Goal: Task Accomplishment & Management: Use online tool/utility

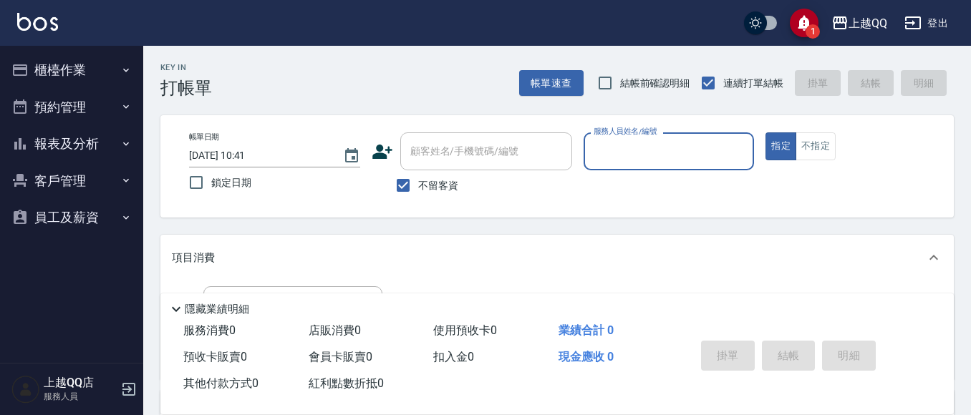
click at [100, 78] on button "櫃檯作業" at bounding box center [72, 70] width 132 height 37
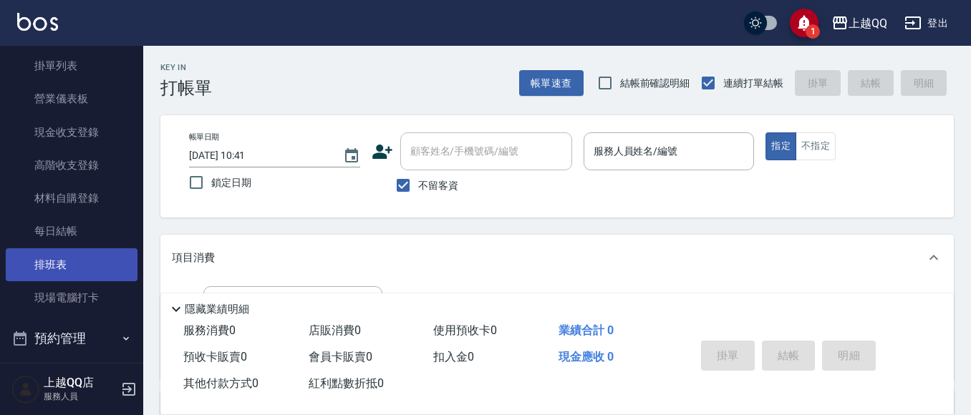
scroll to position [143, 0]
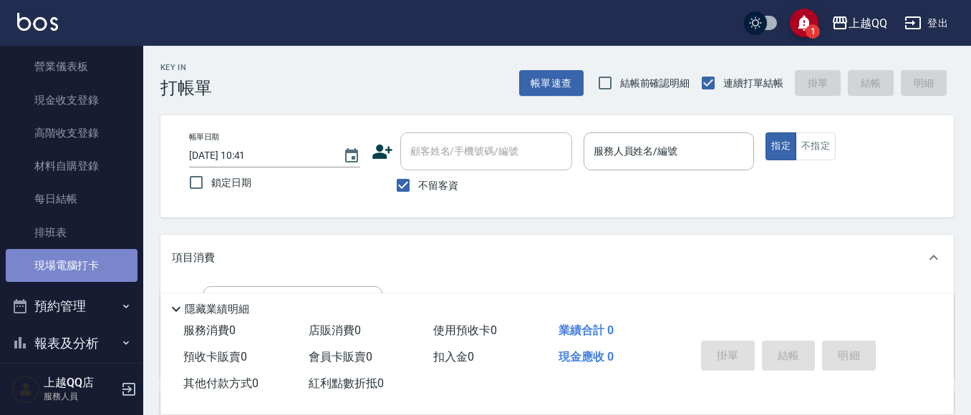
click at [74, 264] on link "現場電腦打卡" at bounding box center [72, 265] width 132 height 33
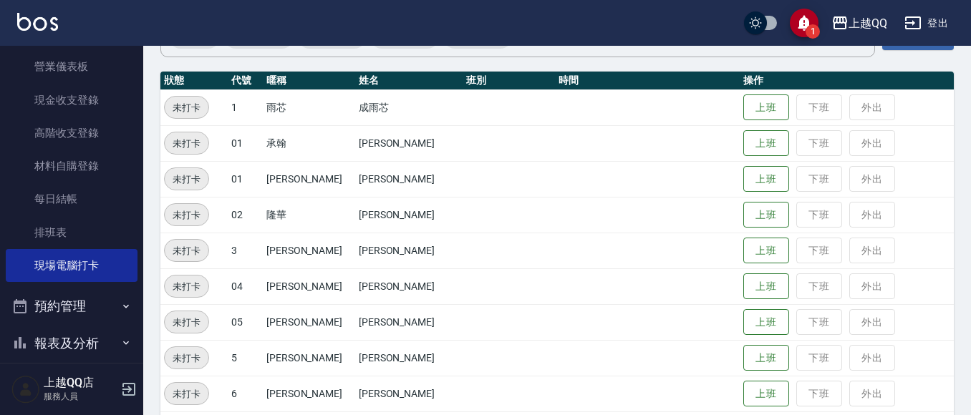
scroll to position [143, 0]
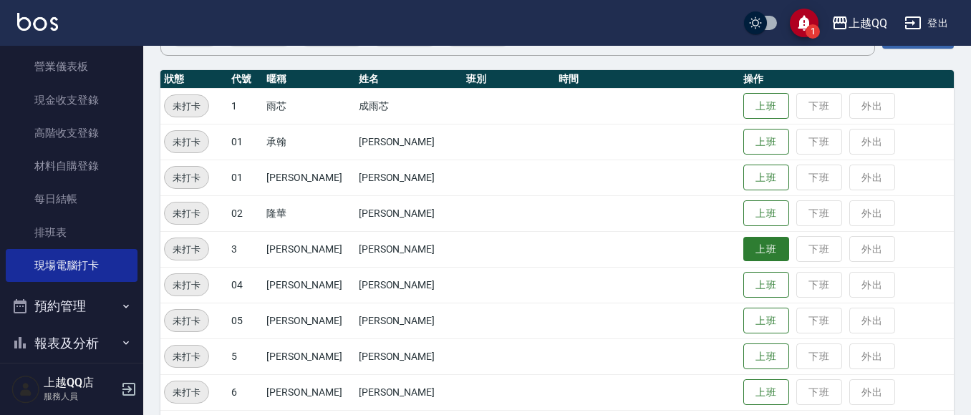
click at [743, 248] on button "上班" at bounding box center [766, 249] width 46 height 25
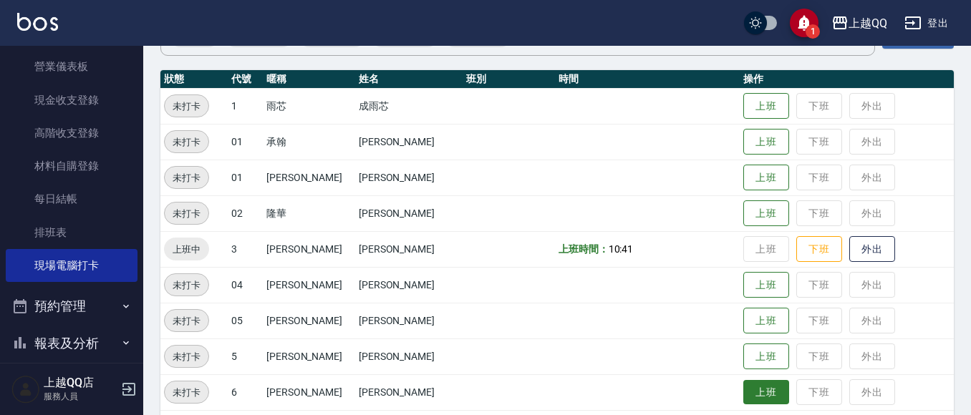
click at [743, 395] on button "上班" at bounding box center [766, 392] width 46 height 25
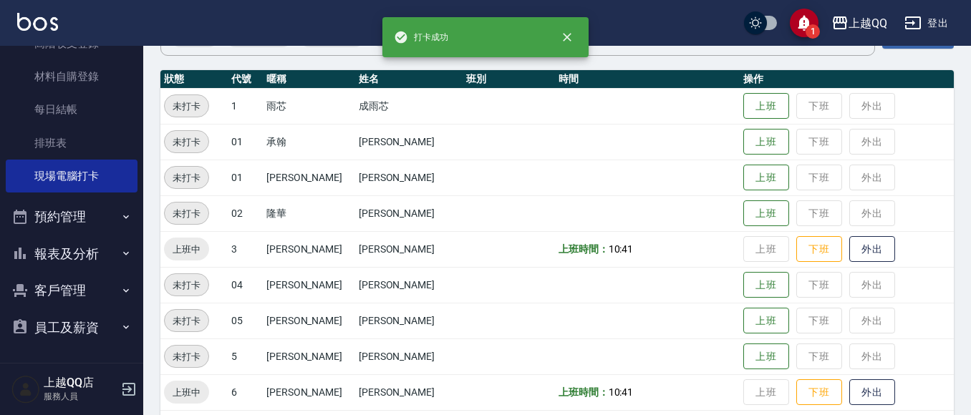
click at [50, 248] on button "報表及分析" at bounding box center [72, 254] width 132 height 37
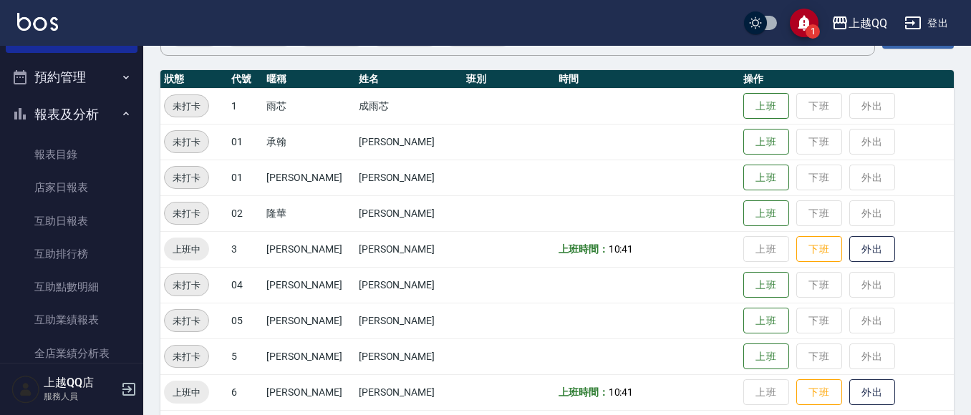
scroll to position [448, 0]
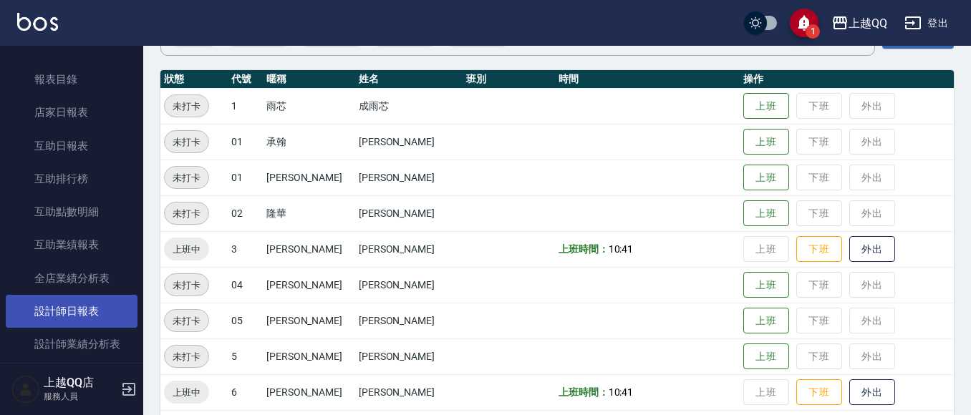
click at [37, 308] on link "設計師日報表" at bounding box center [72, 311] width 132 height 33
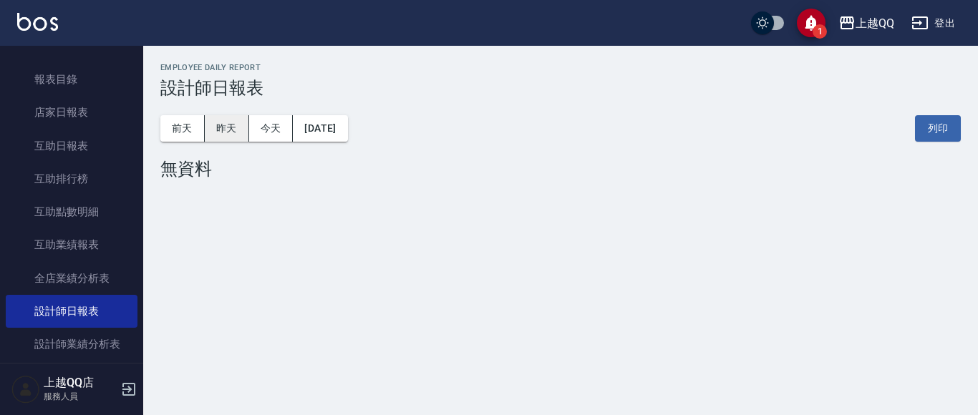
click at [219, 130] on button "昨天" at bounding box center [227, 128] width 44 height 26
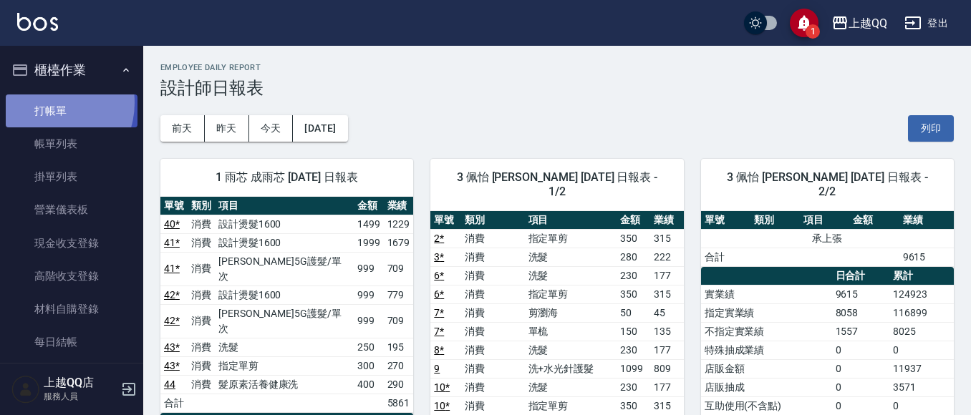
click at [47, 102] on link "打帳單" at bounding box center [72, 111] width 132 height 33
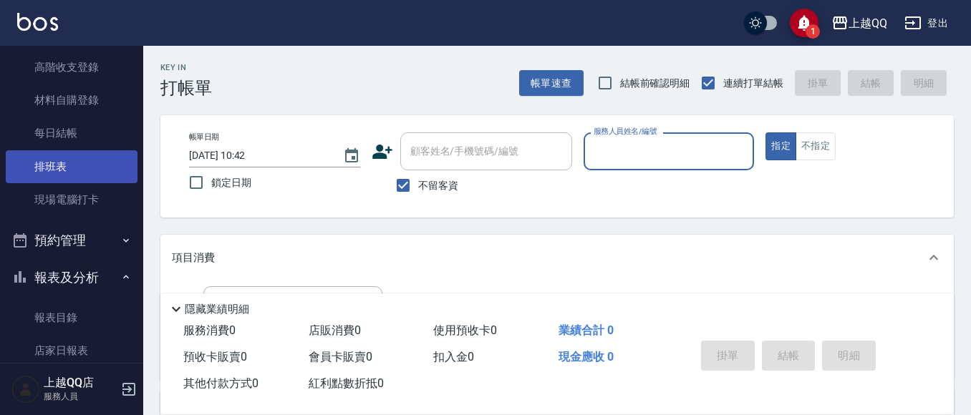
scroll to position [215, 0]
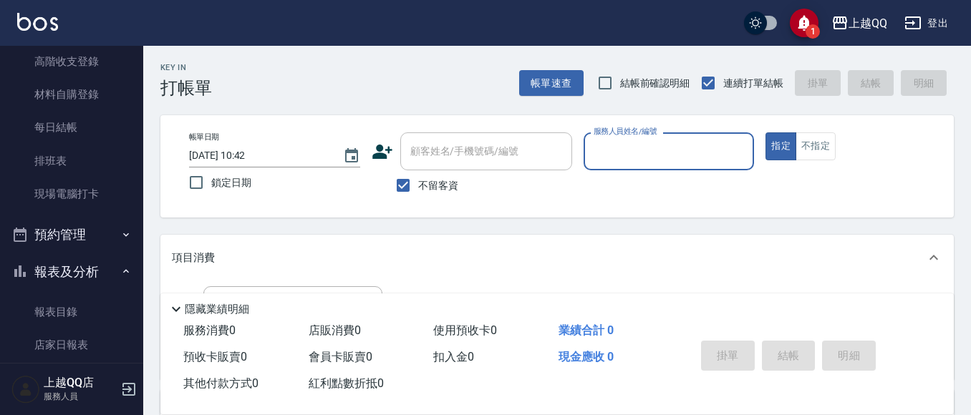
click at [87, 269] on button "報表及分析" at bounding box center [72, 271] width 132 height 37
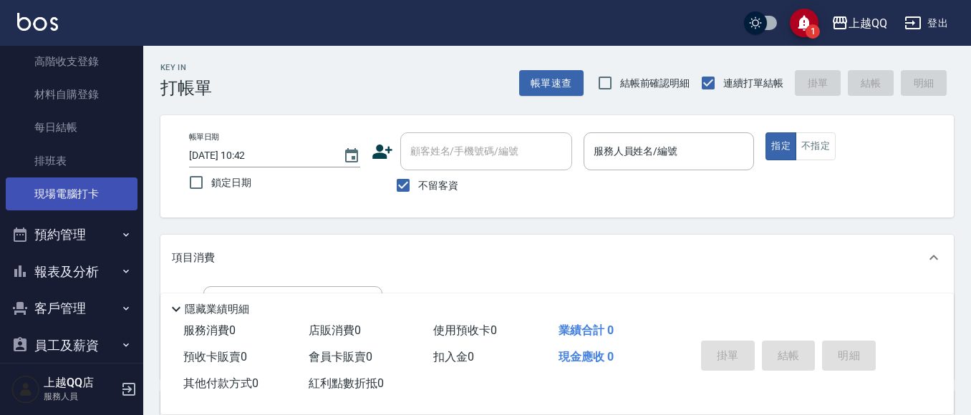
click at [91, 187] on link "現場電腦打卡" at bounding box center [72, 194] width 132 height 33
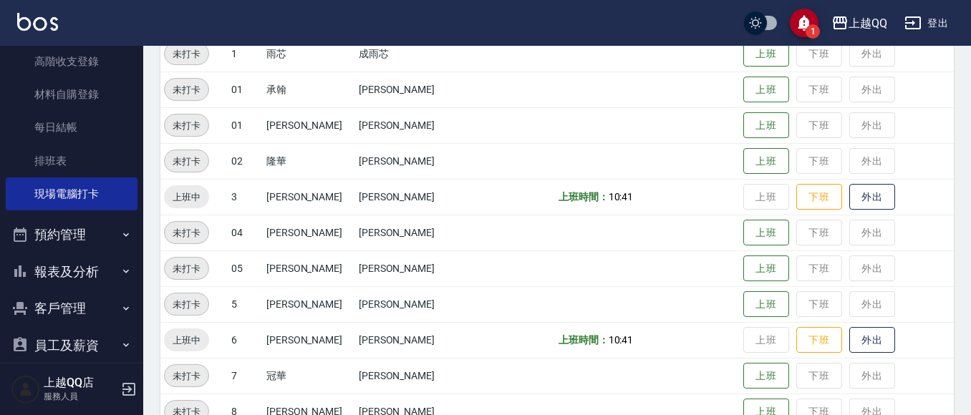
scroll to position [215, 0]
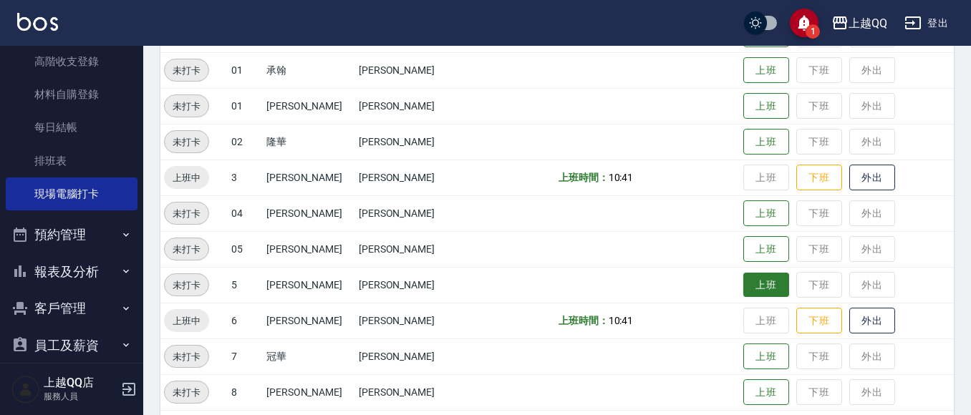
click at [748, 279] on button "上班" at bounding box center [766, 285] width 46 height 25
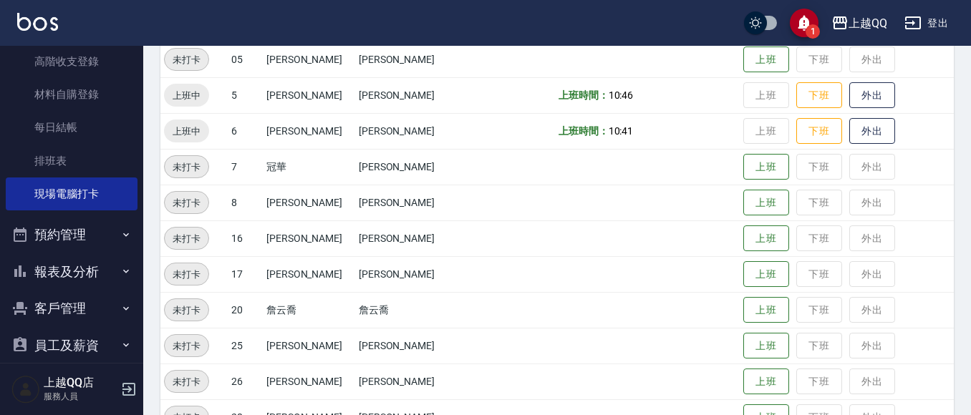
scroll to position [430, 0]
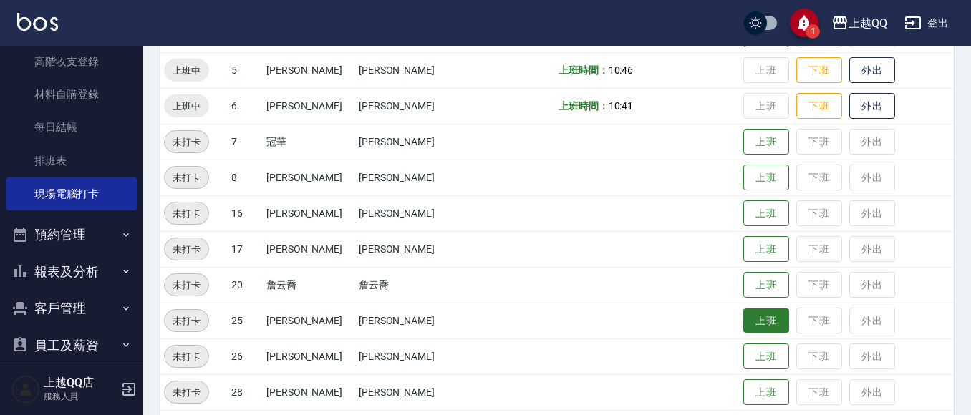
click at [743, 328] on button "上班" at bounding box center [766, 321] width 46 height 25
